Goal: Information Seeking & Learning: Learn about a topic

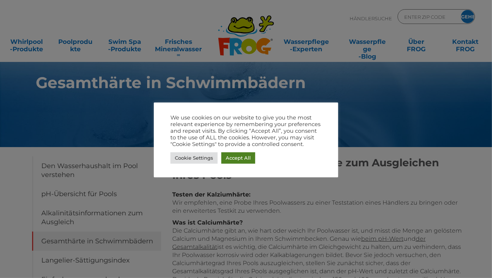
click at [226, 157] on div "We use cookies on our website to give you the most relevant experience by remem…" at bounding box center [246, 139] width 151 height 51
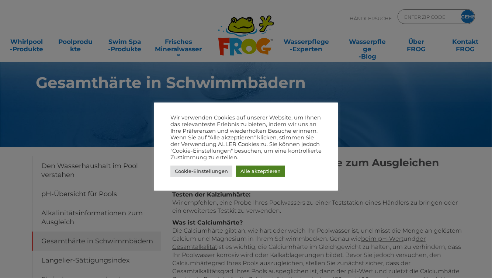
click at [248, 169] on font "Alle akzeptieren" at bounding box center [261, 171] width 40 height 6
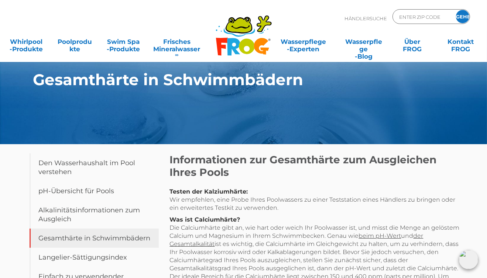
scroll to position [2, 0]
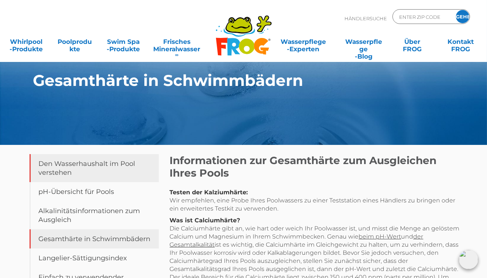
click at [90, 170] on link "Den Wasserhaushalt im Pool verstehen" at bounding box center [94, 168] width 129 height 28
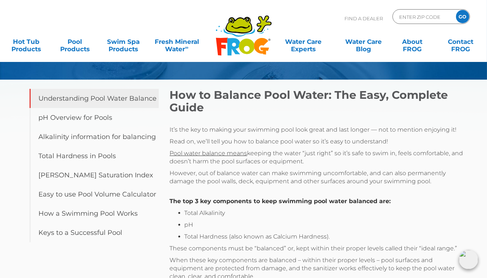
scroll to position [71, 0]
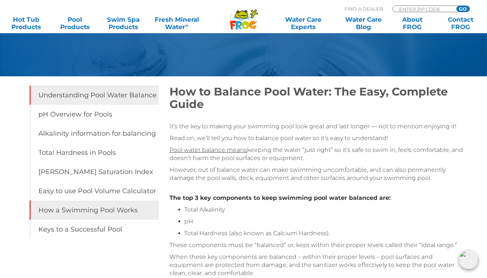
click at [117, 209] on link "How a Swimming Pool Works" at bounding box center [94, 210] width 129 height 19
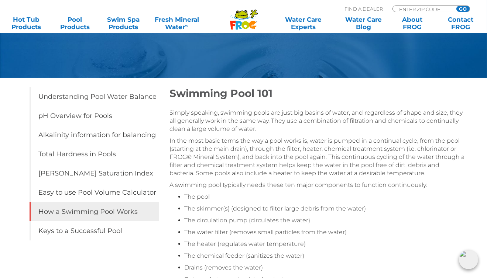
scroll to position [66, 0]
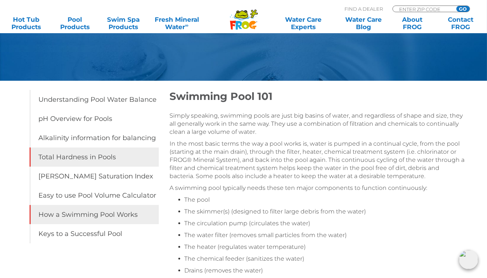
click at [96, 159] on link "Total Hardness in Pools" at bounding box center [94, 157] width 129 height 19
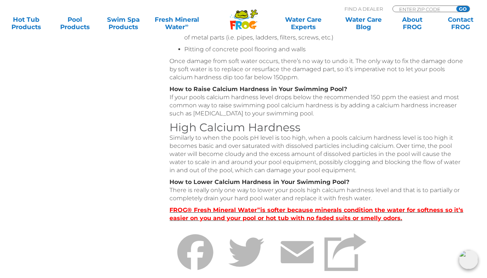
scroll to position [554, 0]
